Goal: Information Seeking & Learning: Learn about a topic

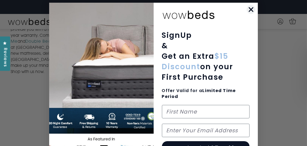
scroll to position [475, 0]
click at [250, 9] on icon "Close dialog" at bounding box center [252, 10] width 4 height 4
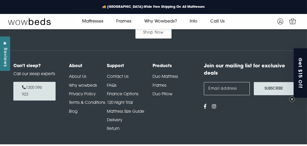
scroll to position [796, 0]
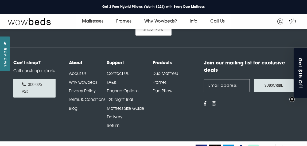
click at [113, 81] on link "FAQs" at bounding box center [112, 83] width 10 height 4
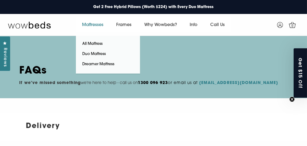
click at [96, 21] on link "Mattresses" at bounding box center [93, 24] width 34 height 15
click at [96, 44] on link "All Mattress" at bounding box center [93, 44] width 34 height 10
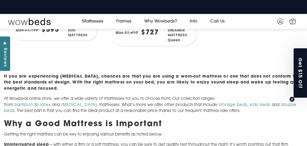
scroll to position [181, 0]
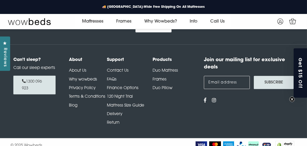
scroll to position [796, 0]
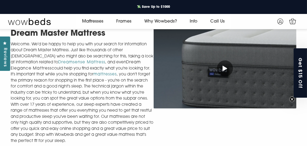
scroll to position [181, 0]
